Goal: Find contact information: Find contact information

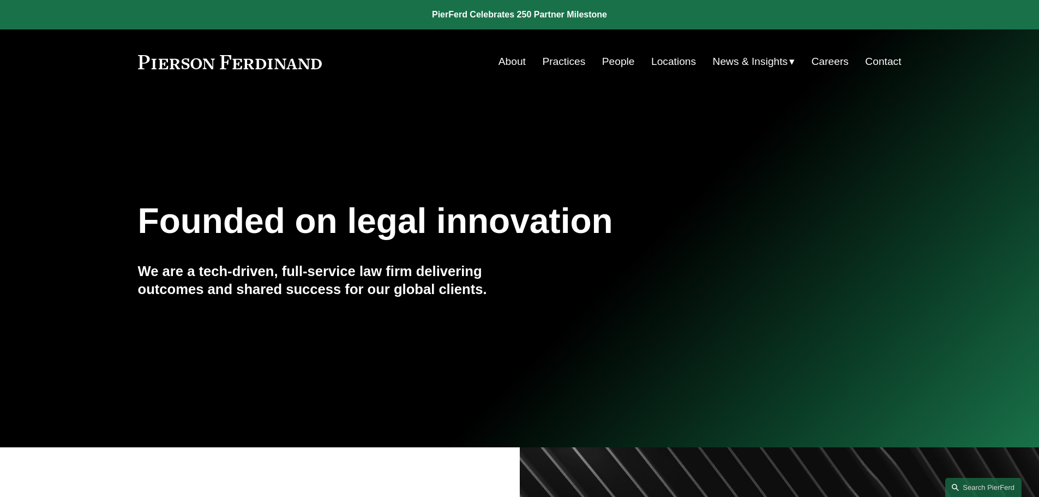
click at [561, 58] on link "Practices" at bounding box center [563, 61] width 43 height 21
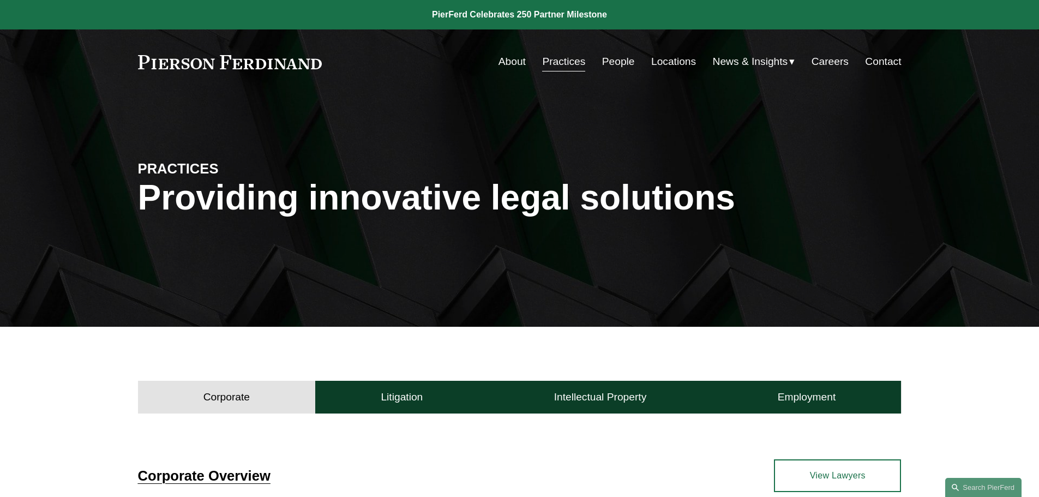
click at [620, 63] on link "People" at bounding box center [618, 61] width 33 height 21
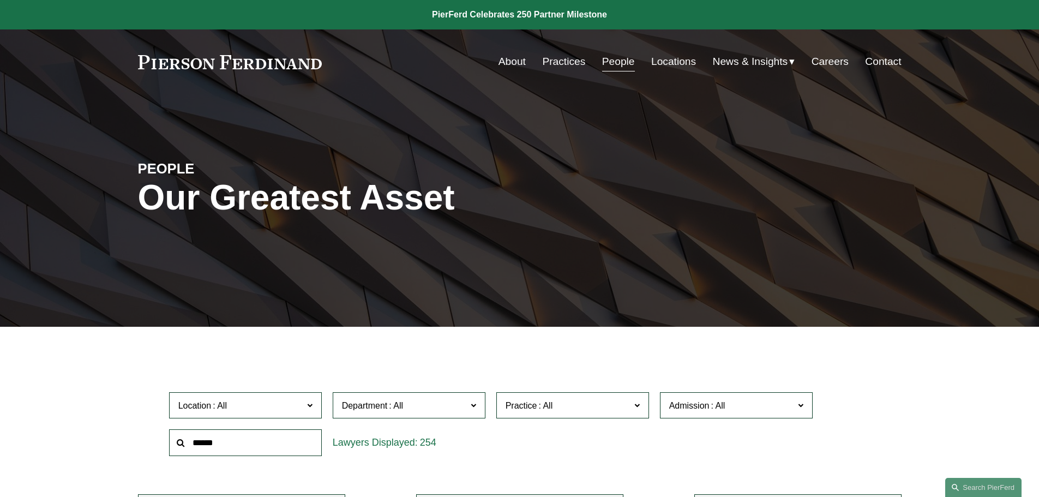
click at [279, 443] on input "text" at bounding box center [245, 442] width 153 height 27
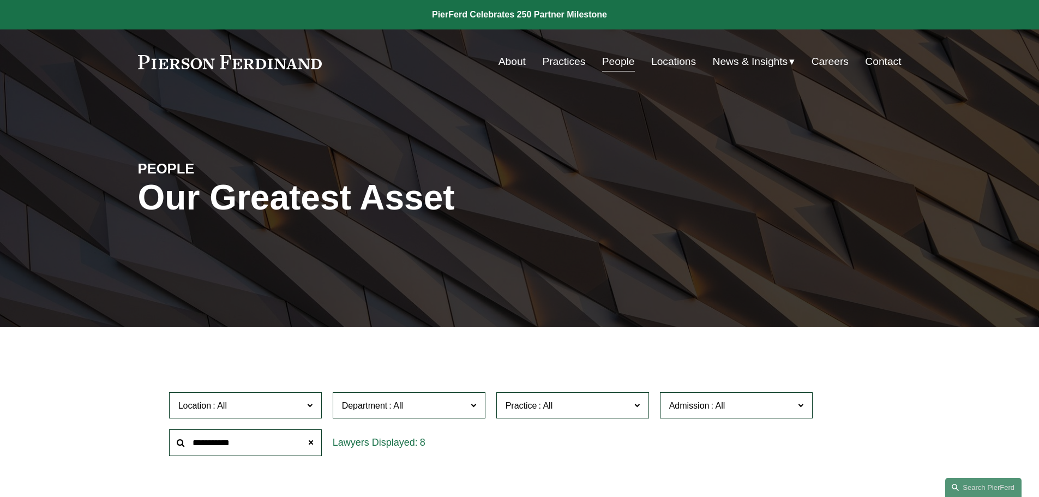
type input "**********"
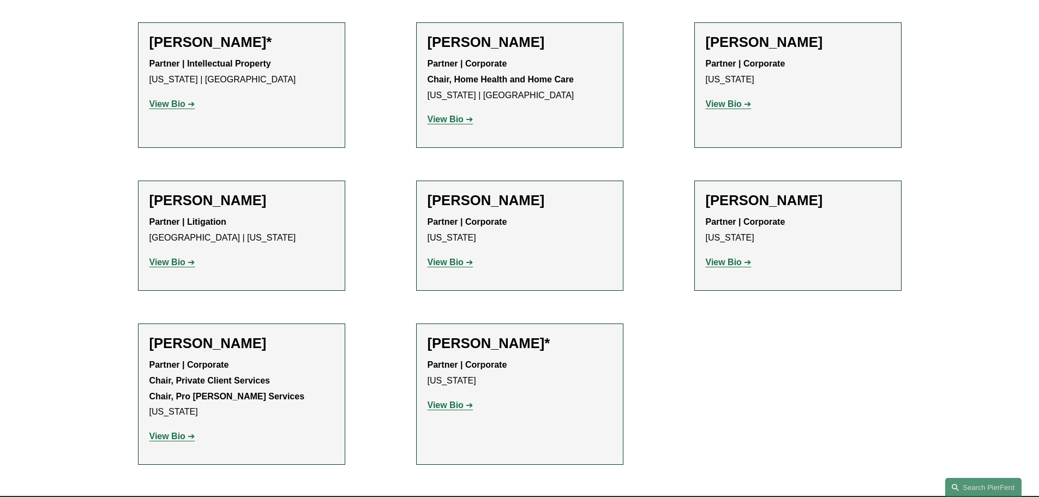
scroll to position [491, 0]
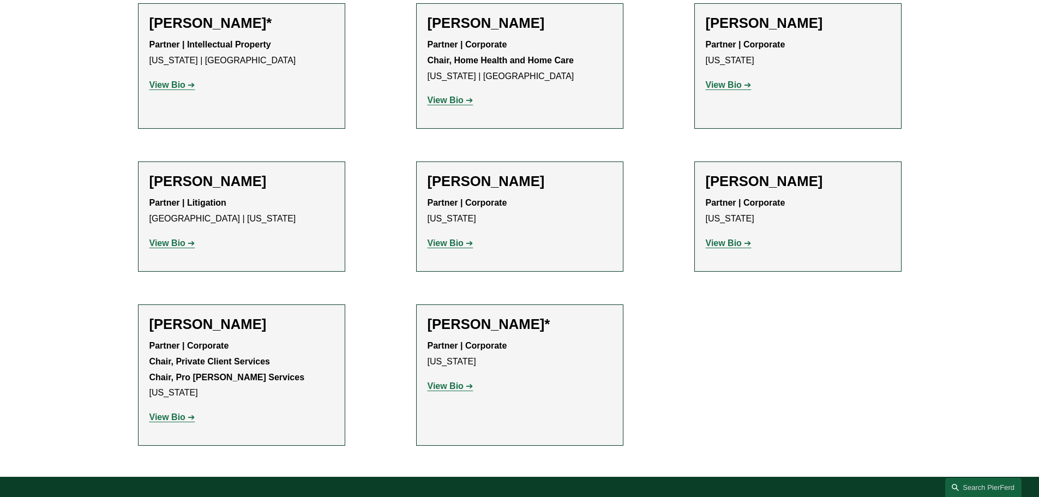
click at [454, 389] on strong "View Bio" at bounding box center [446, 385] width 36 height 9
click at [456, 248] on strong "View Bio" at bounding box center [446, 242] width 36 height 9
click at [728, 247] on strong "View Bio" at bounding box center [724, 242] width 36 height 9
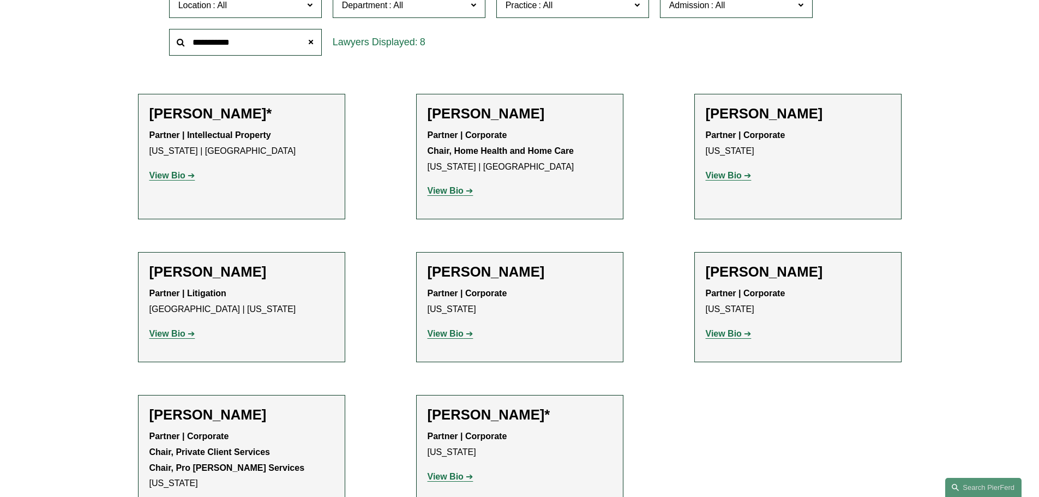
scroll to position [382, 0]
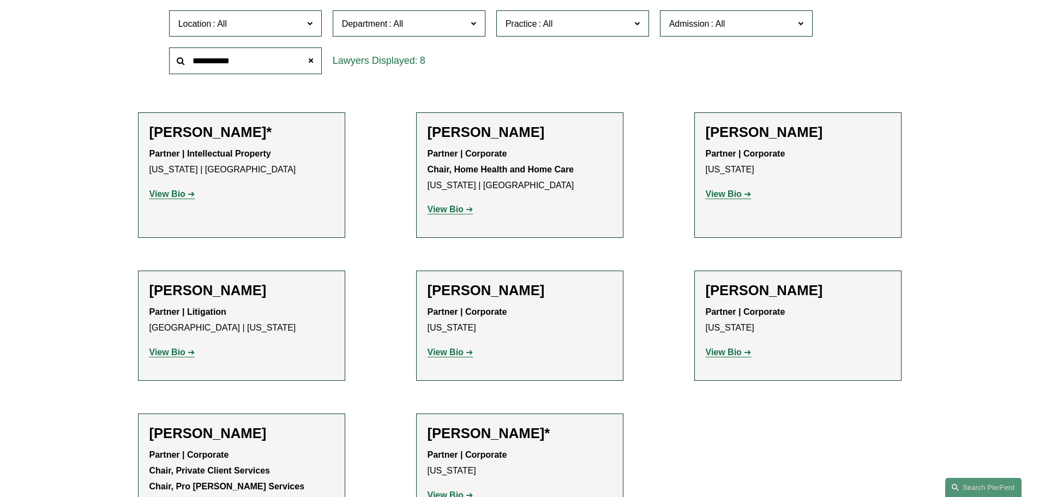
click at [742, 201] on p "View Bio" at bounding box center [798, 195] width 184 height 16
click at [723, 198] on strong "View Bio" at bounding box center [724, 193] width 36 height 9
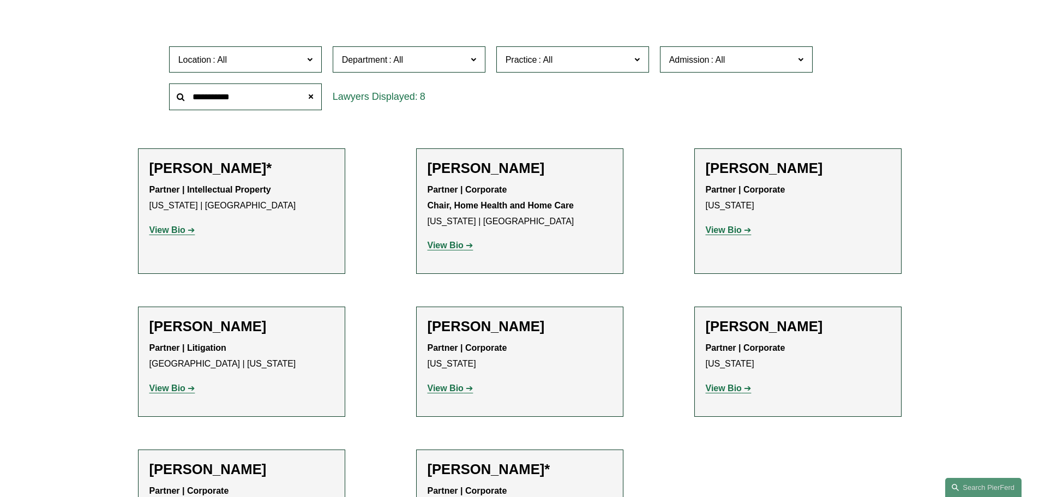
scroll to position [273, 0]
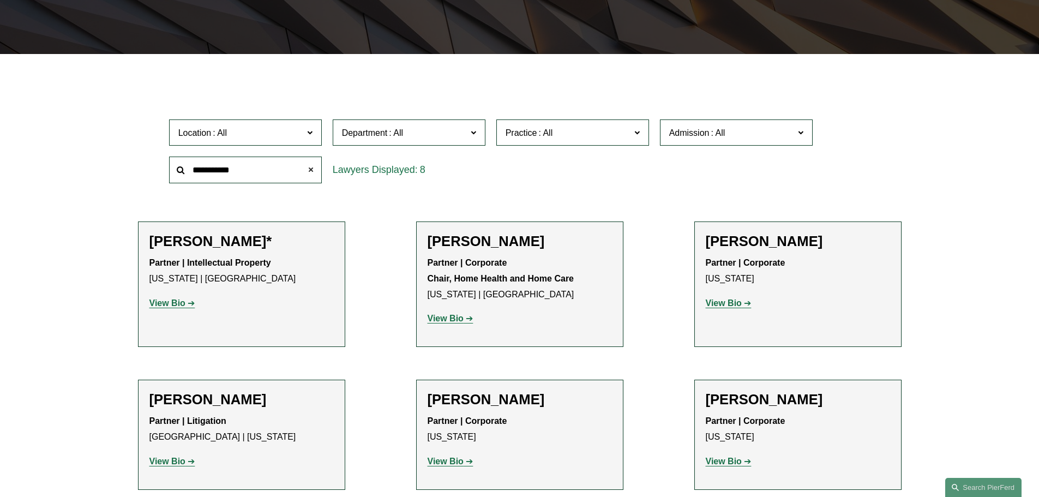
click at [310, 175] on span at bounding box center [310, 170] width 22 height 22
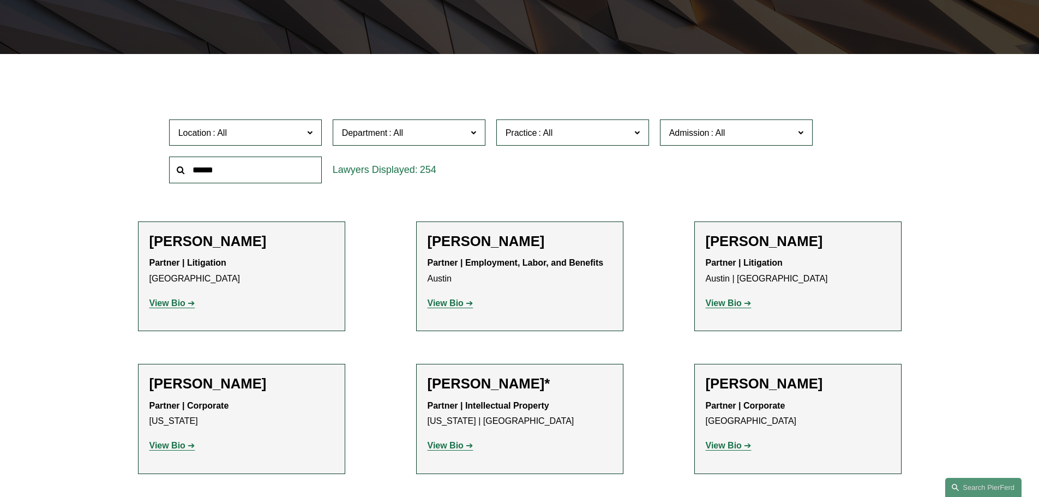
click at [631, 137] on label "Practice" at bounding box center [572, 132] width 153 height 27
click at [0, 0] on link "Trusts & Estates" at bounding box center [0, 0] width 0 height 0
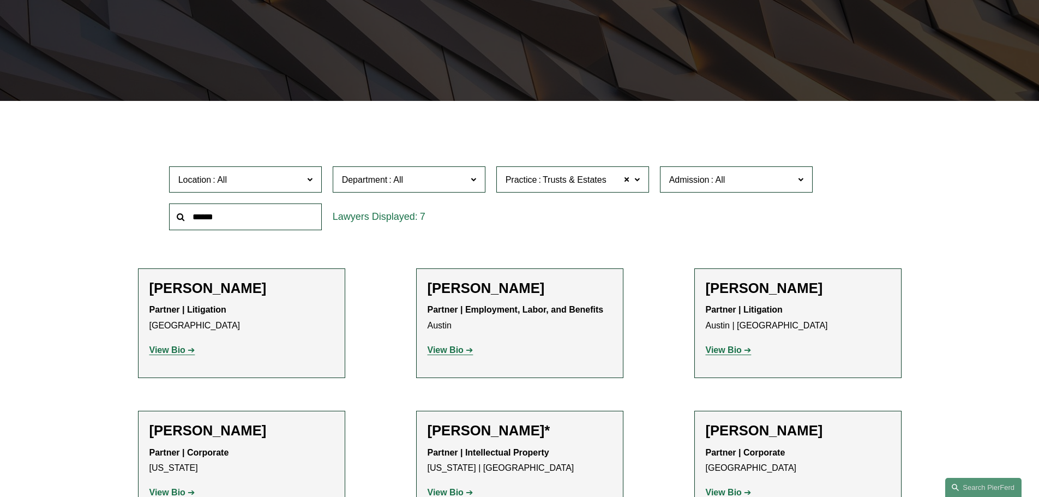
scroll to position [218, 0]
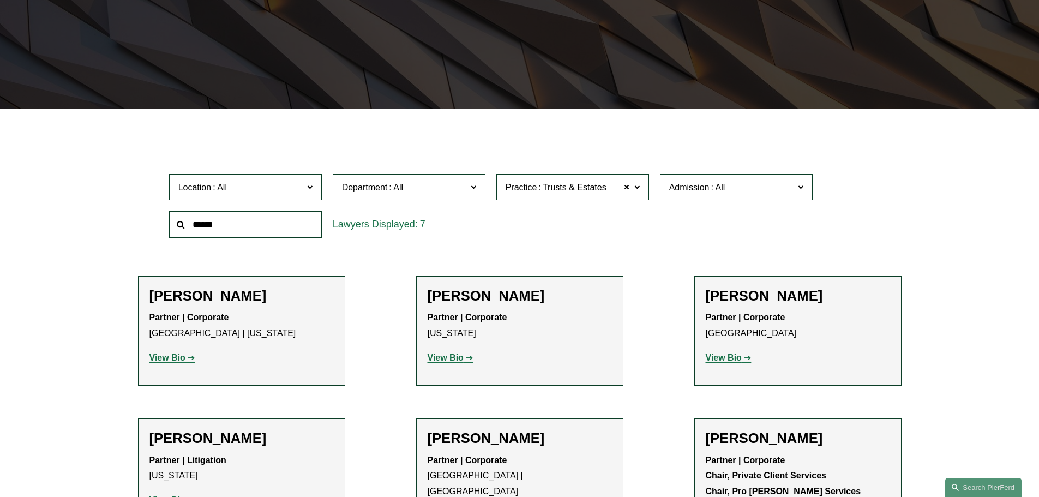
click at [275, 231] on input "text" at bounding box center [245, 224] width 153 height 27
click at [797, 182] on label "Admission" at bounding box center [736, 187] width 153 height 27
click at [0, 0] on link "[US_STATE]" at bounding box center [0, 0] width 0 height 0
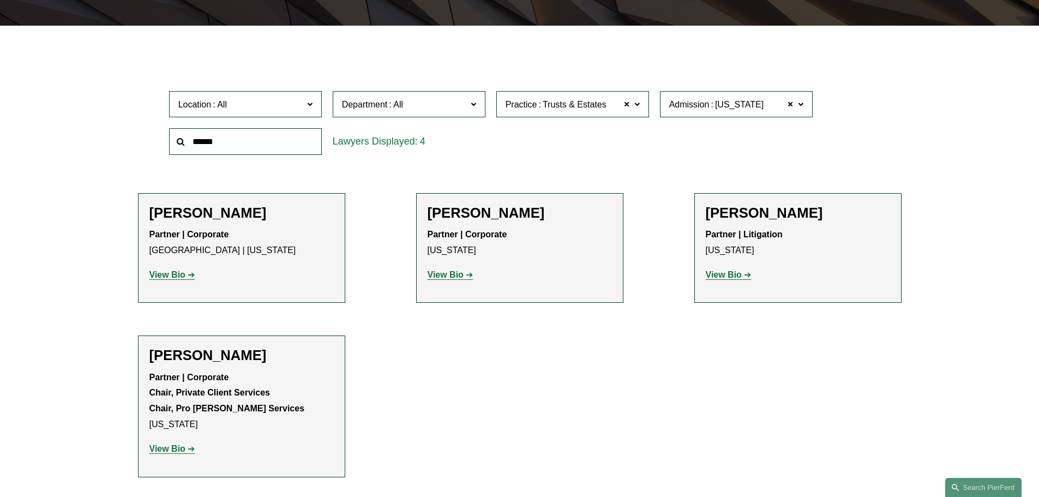
scroll to position [327, 0]
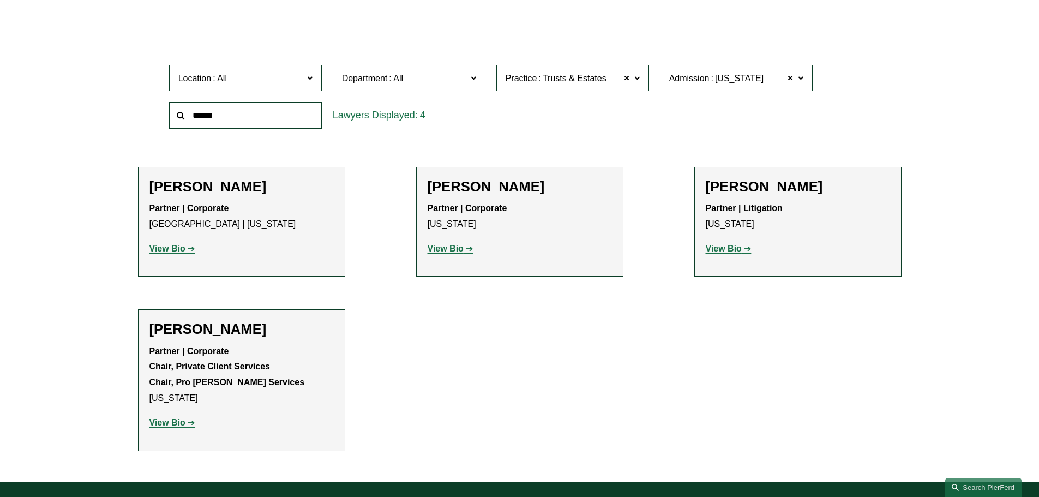
click at [176, 425] on strong "View Bio" at bounding box center [167, 422] width 36 height 9
click at [178, 424] on strong "View Bio" at bounding box center [167, 422] width 36 height 9
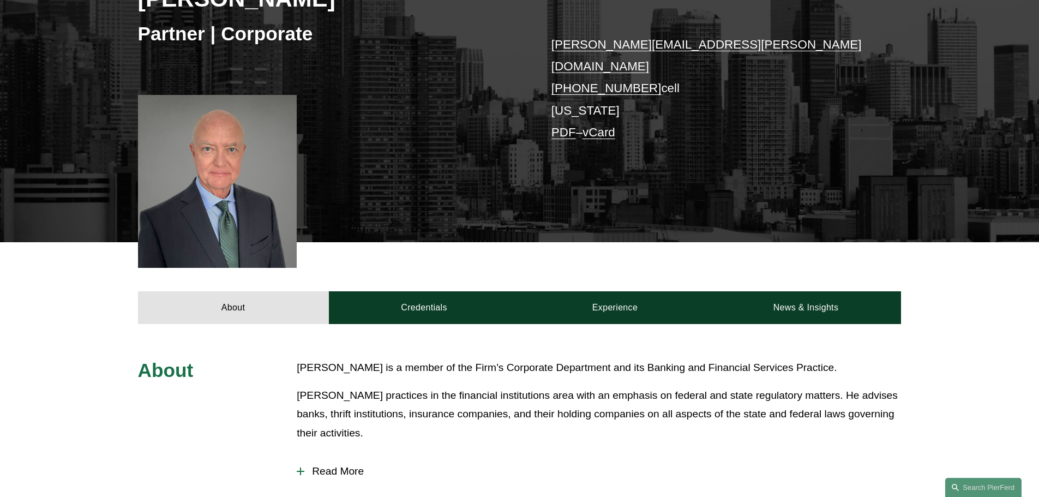
scroll to position [218, 0]
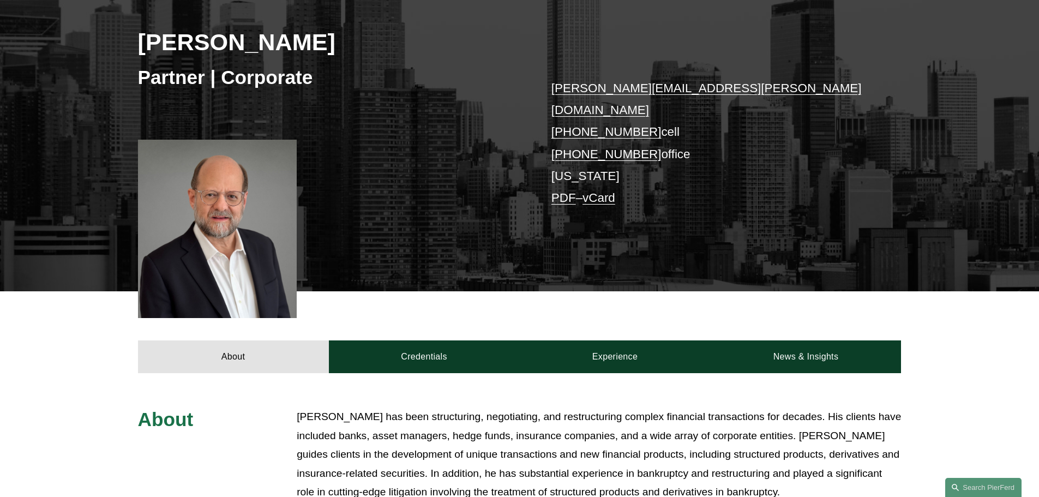
scroll to position [164, 0]
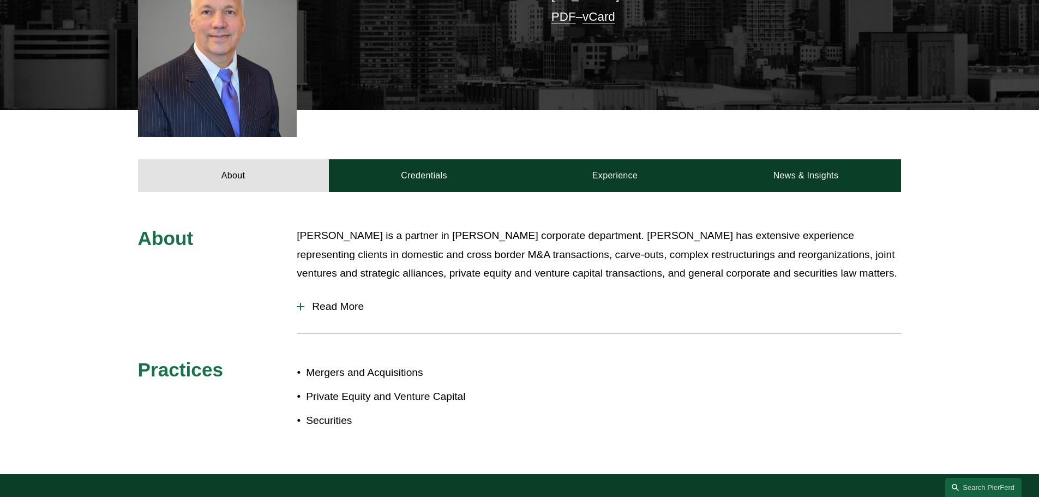
scroll to position [382, 0]
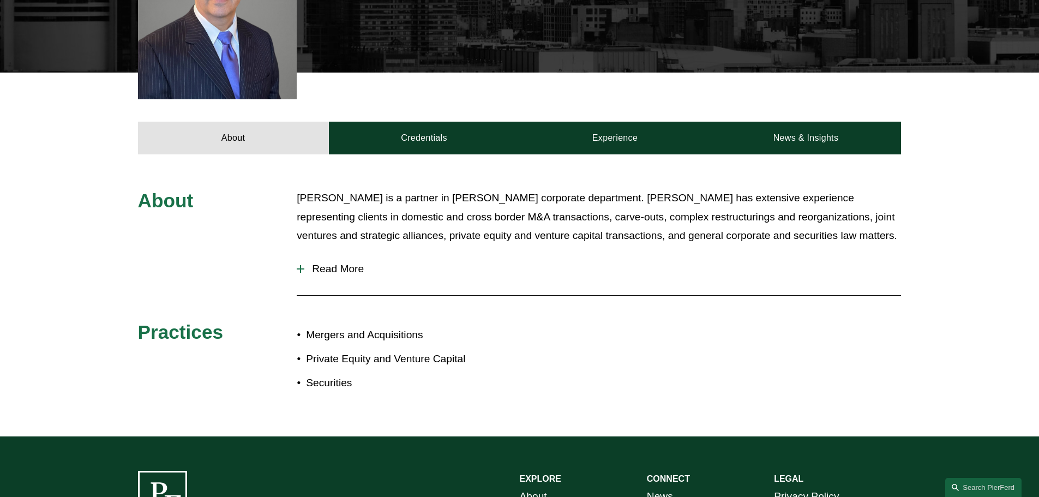
click at [322, 263] on span "Read More" at bounding box center [602, 269] width 597 height 12
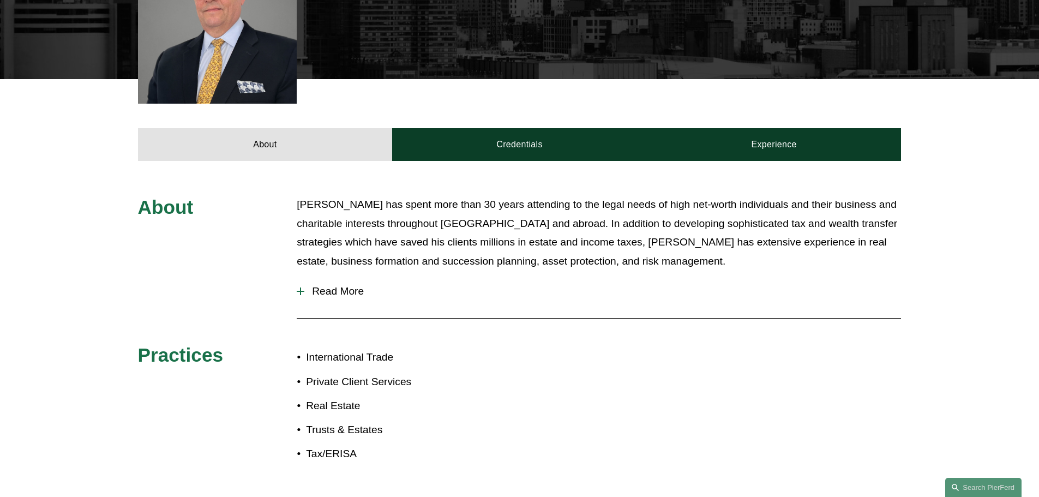
scroll to position [382, 0]
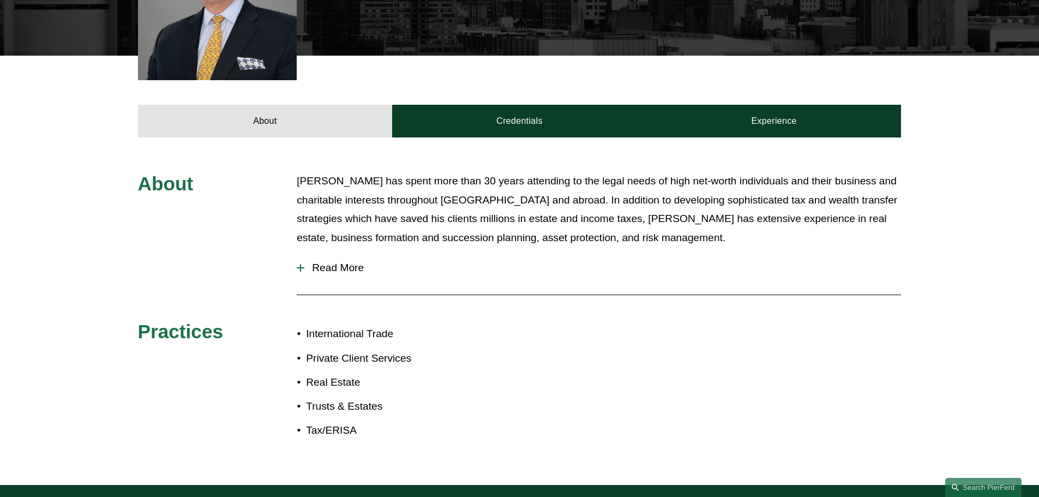
click at [311, 265] on span "Read More" at bounding box center [602, 268] width 597 height 12
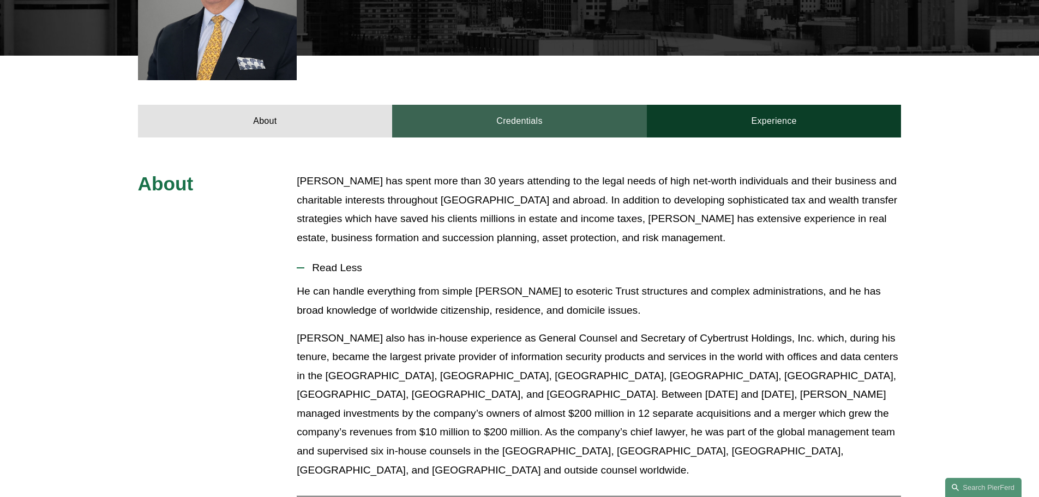
click at [531, 131] on link "Credentials" at bounding box center [519, 121] width 255 height 33
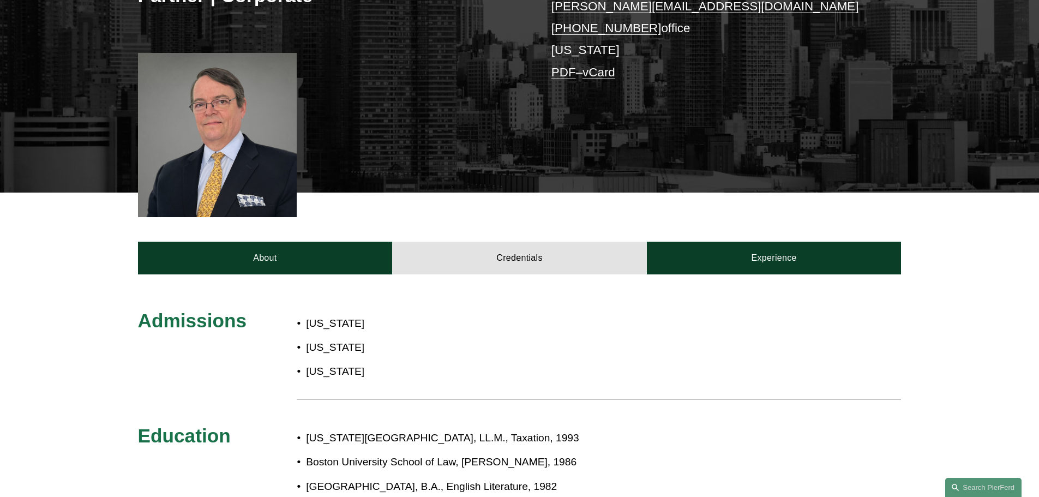
scroll to position [164, 0]
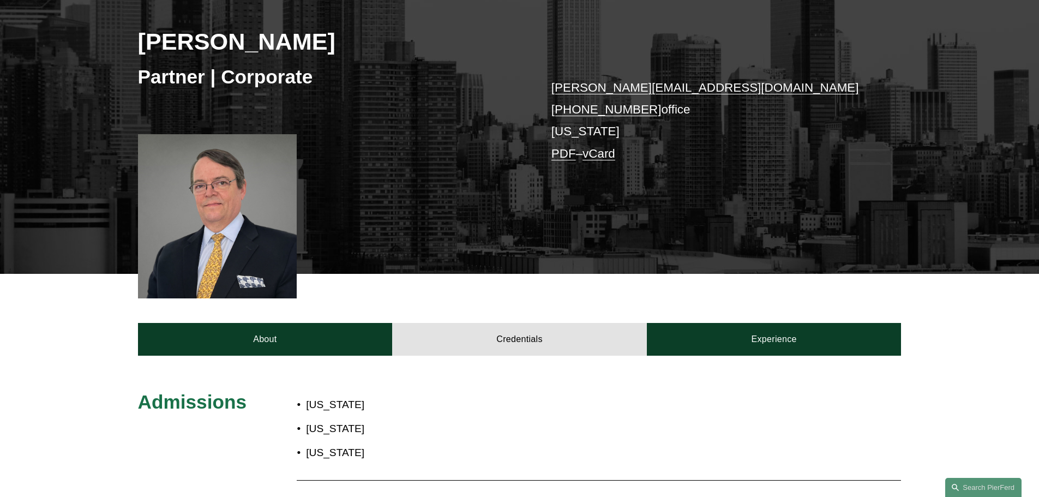
click at [667, 89] on link "lincoln.briggs@pierferd.com" at bounding box center [705, 88] width 308 height 14
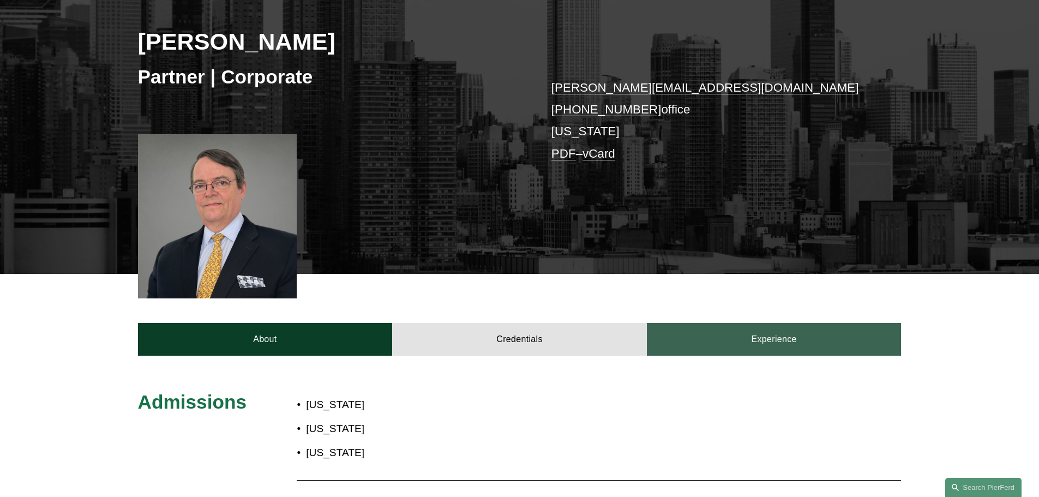
click at [703, 347] on link "Experience" at bounding box center [774, 339] width 255 height 33
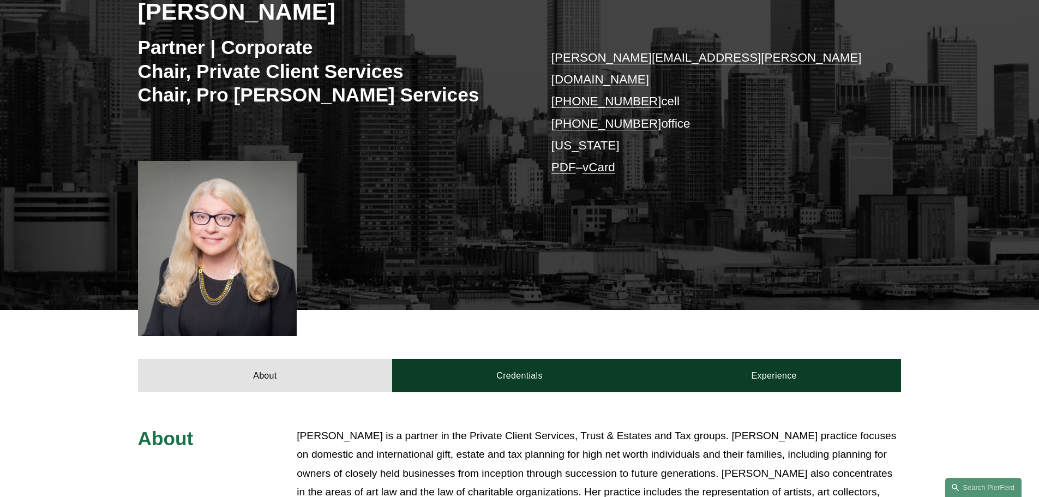
scroll to position [327, 0]
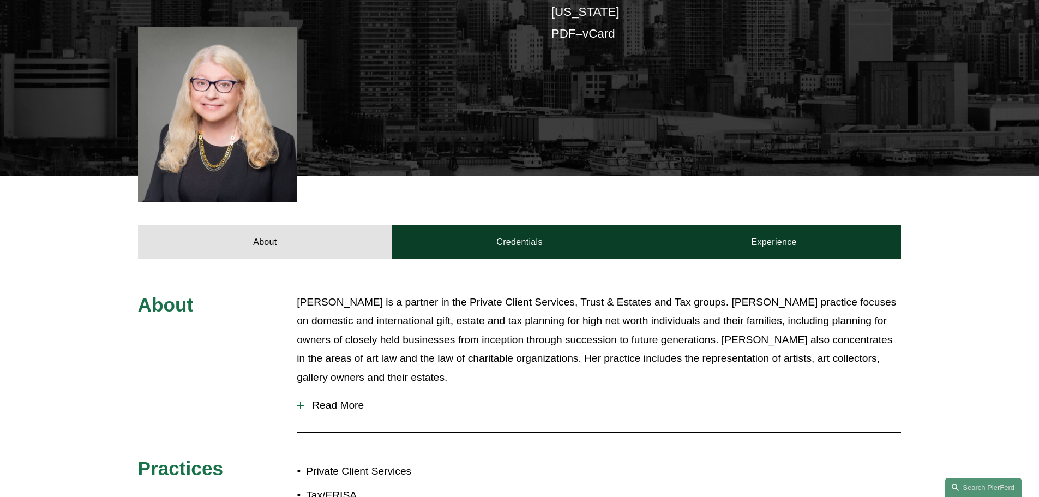
click at [350, 399] on span "Read More" at bounding box center [602, 405] width 597 height 12
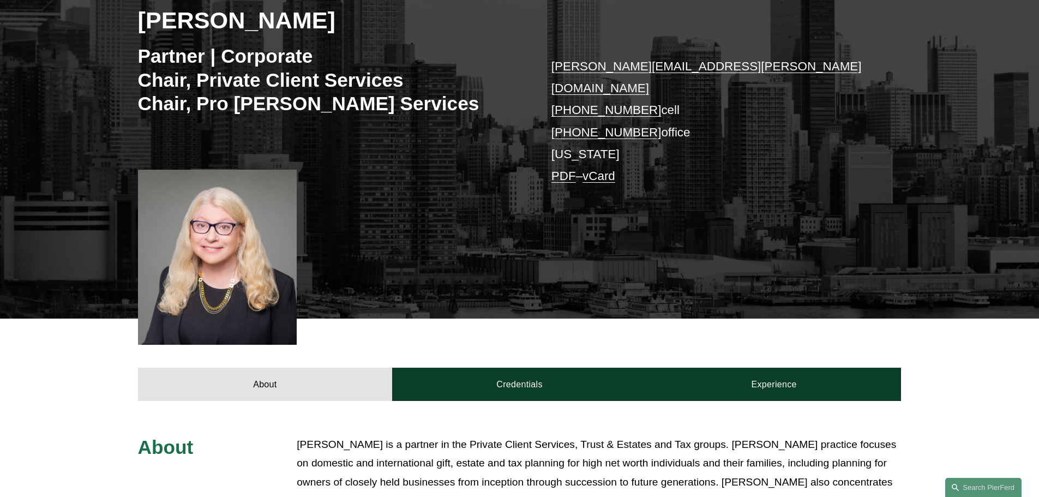
scroll to position [164, 0]
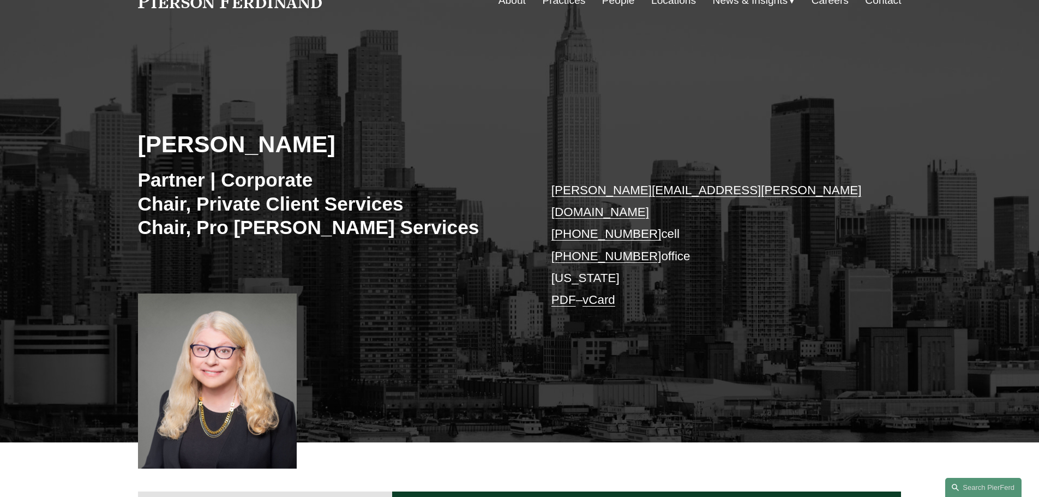
scroll to position [55, 0]
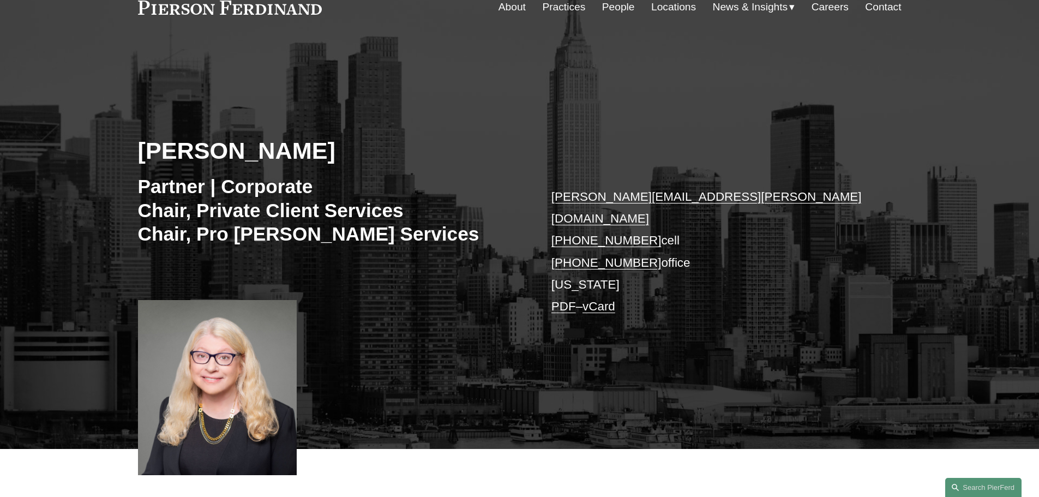
click at [617, 198] on link "[PERSON_NAME][EMAIL_ADDRESS][PERSON_NAME][DOMAIN_NAME]" at bounding box center [706, 207] width 310 height 35
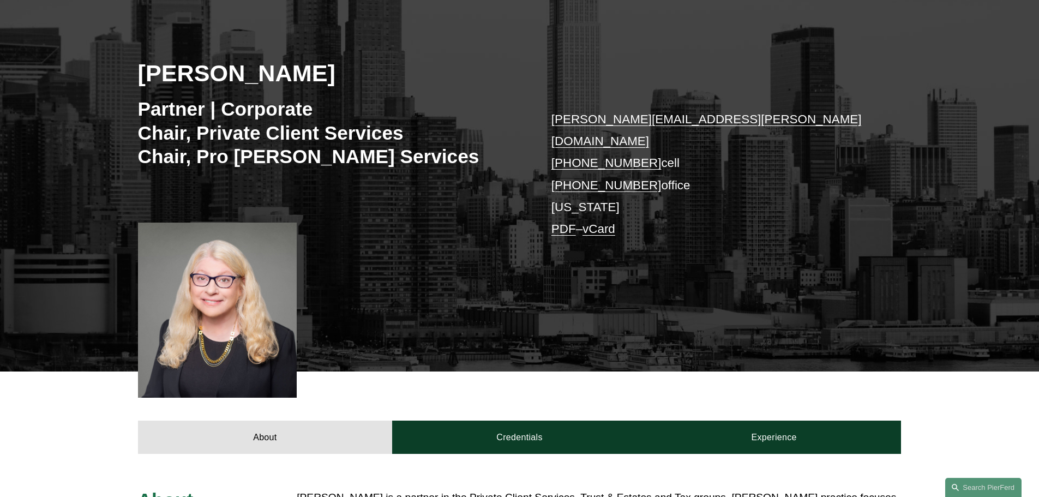
scroll to position [218, 0]
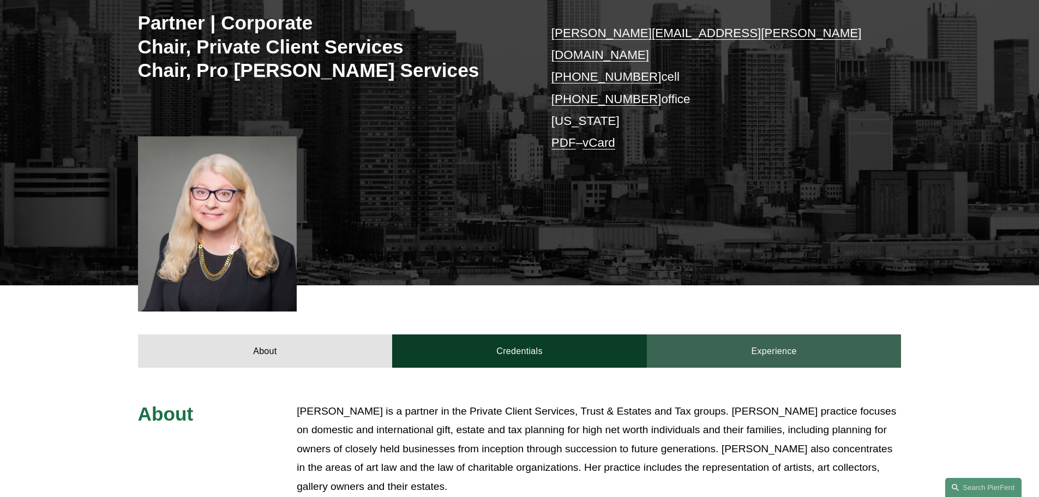
click at [763, 342] on link "Experience" at bounding box center [774, 350] width 255 height 33
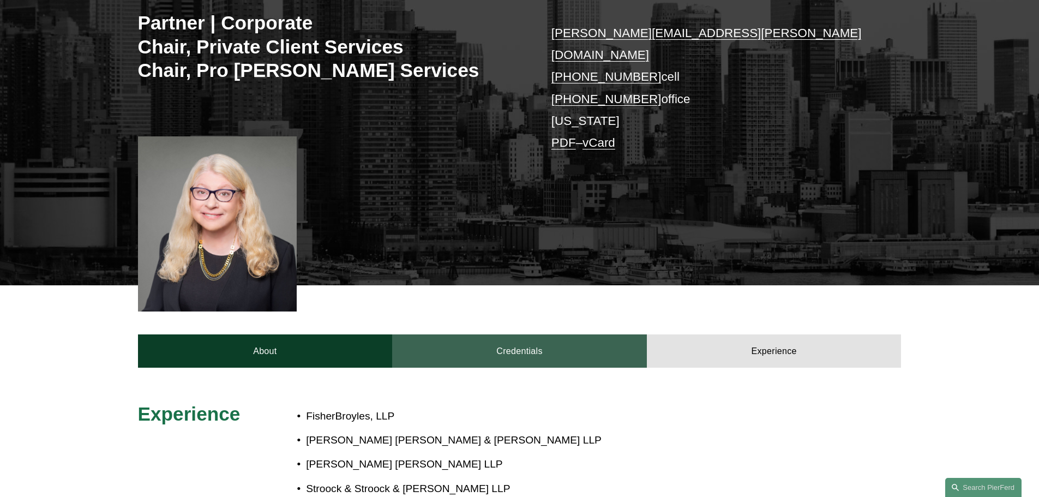
click at [510, 344] on link "Credentials" at bounding box center [519, 350] width 255 height 33
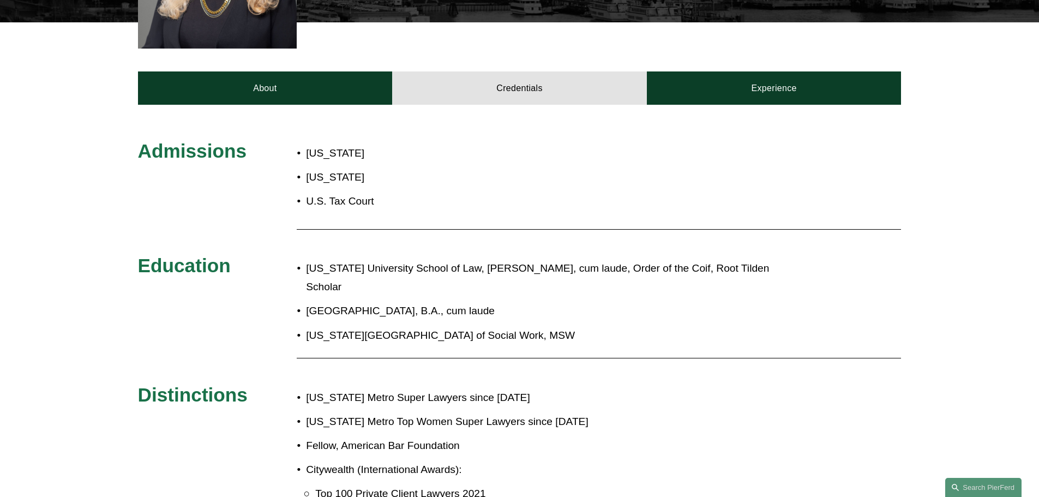
scroll to position [545, 0]
